Goal: Task Accomplishment & Management: Manage account settings

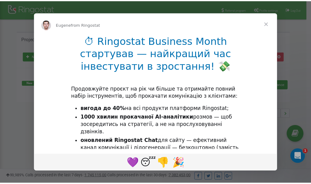
scroll to position [92, 0]
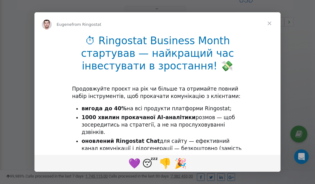
click at [270, 23] on span "Close" at bounding box center [270, 23] width 22 height 22
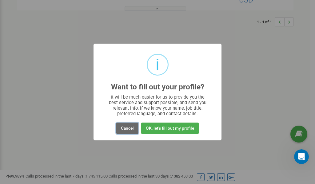
click at [132, 129] on button "Cancel" at bounding box center [127, 128] width 22 height 11
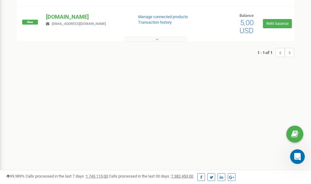
scroll to position [0, 0]
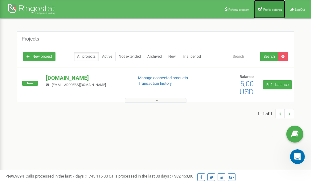
click at [259, 7] on icon at bounding box center [259, 9] width 5 height 4
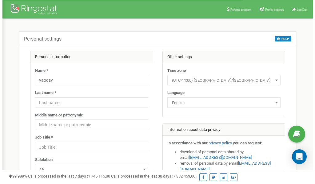
scroll to position [31, 0]
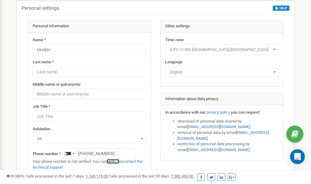
click at [115, 162] on link "verify it" at bounding box center [112, 161] width 13 height 5
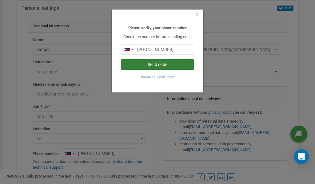
click at [158, 64] on button "Send code" at bounding box center [157, 64] width 73 height 10
